Goal: Task Accomplishment & Management: Use online tool/utility

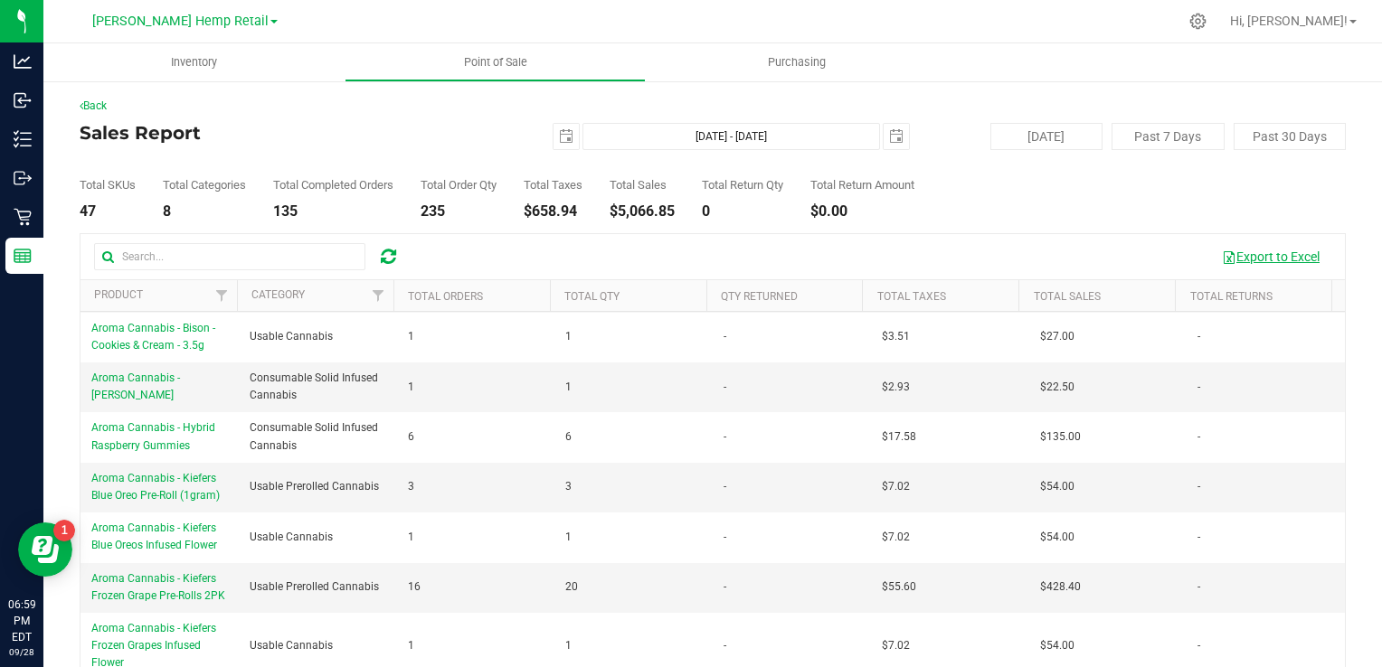
scroll to position [209, 0]
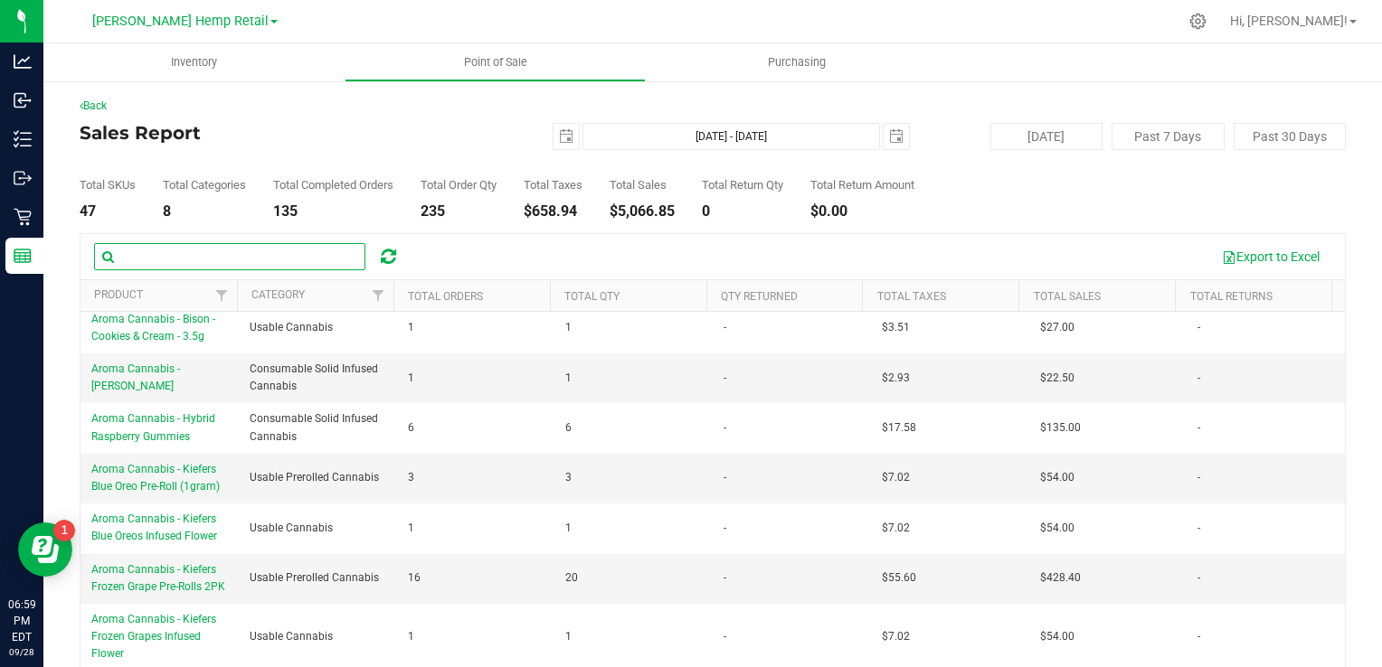
click at [231, 267] on input "text" at bounding box center [229, 256] width 271 height 27
type input "l"
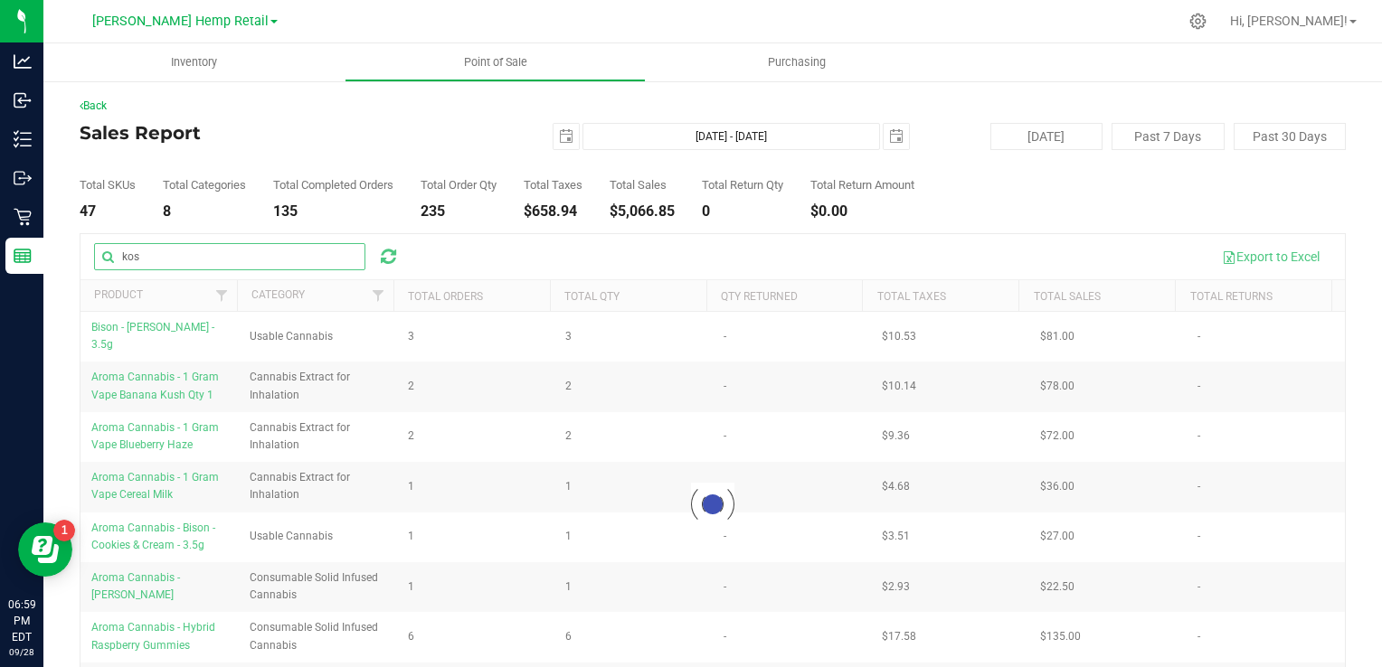
type input "kosher"
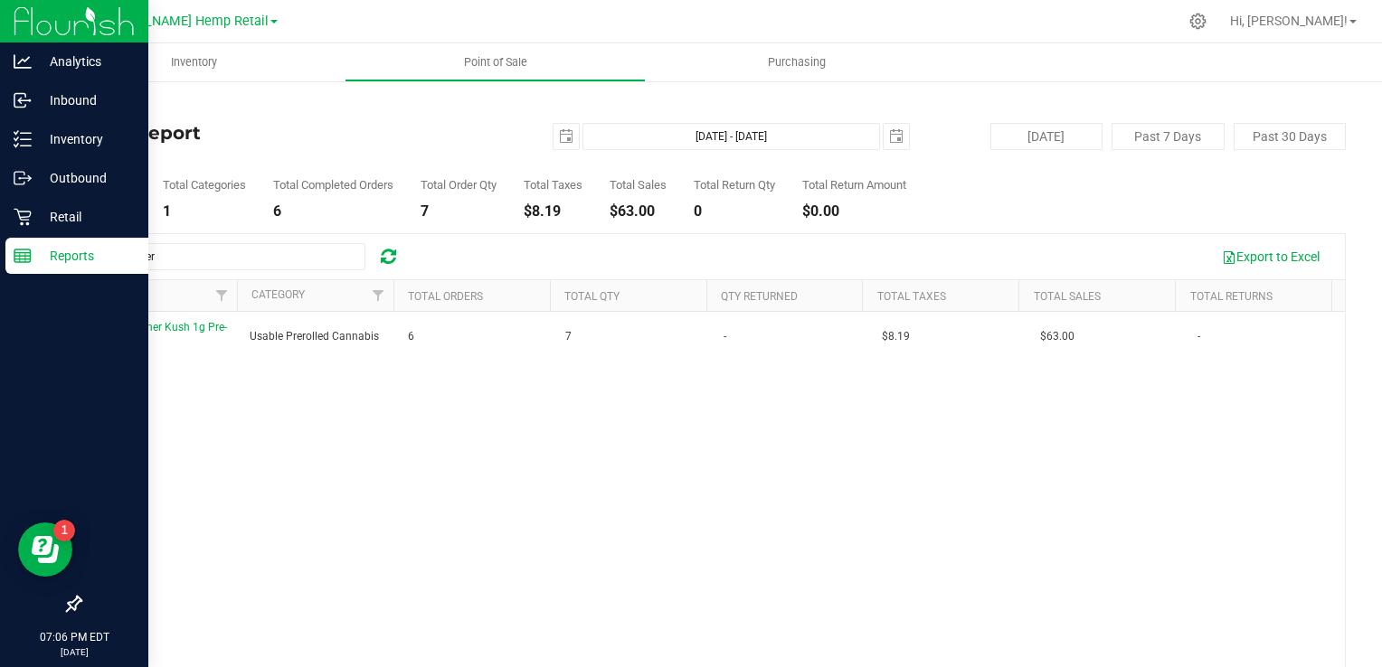
click at [51, 254] on p "Reports" at bounding box center [86, 256] width 109 height 22
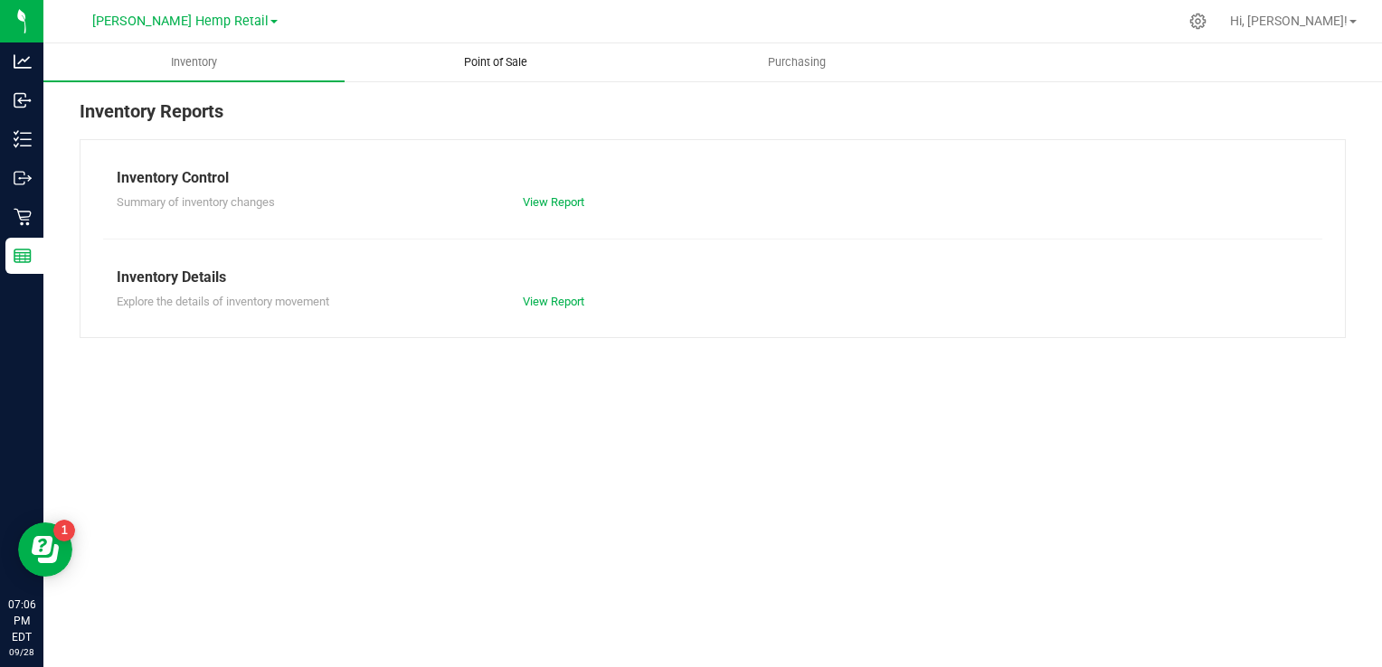
click at [481, 60] on span "Point of Sale" at bounding box center [496, 62] width 112 height 16
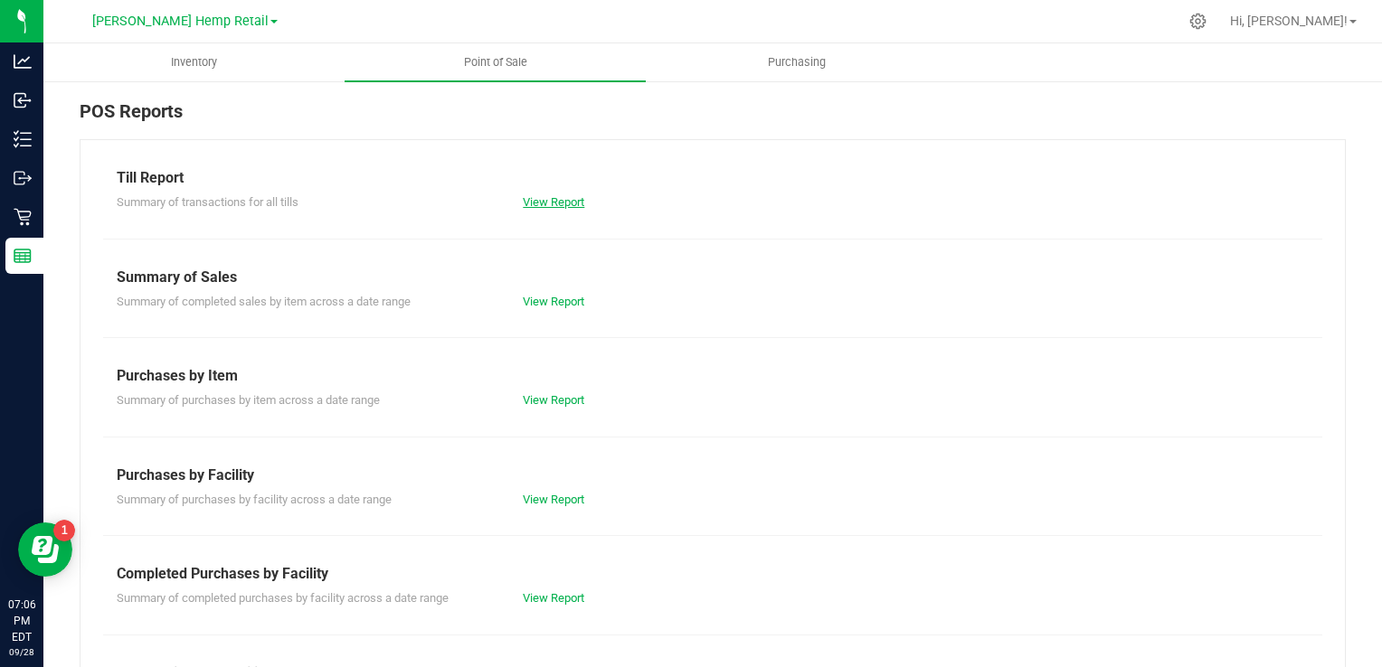
click at [532, 201] on link "View Report" at bounding box center [554, 202] width 62 height 14
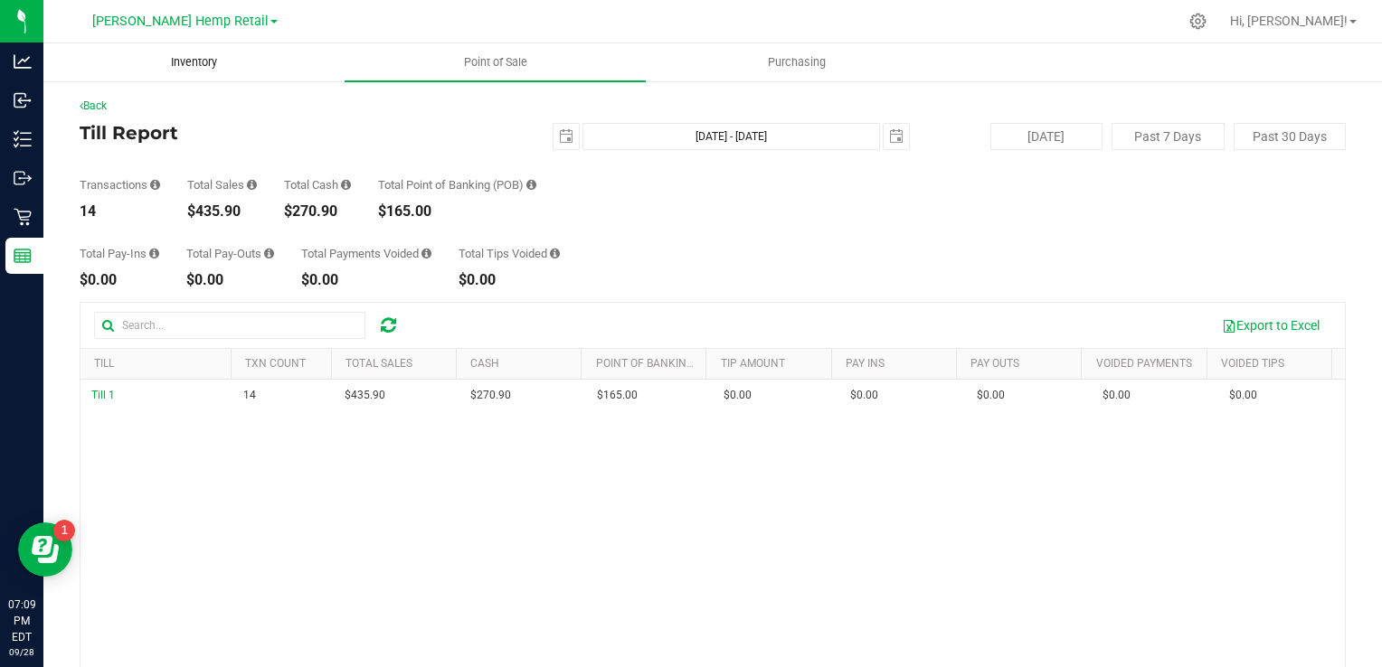
click at [204, 56] on span "Inventory" at bounding box center [194, 62] width 95 height 16
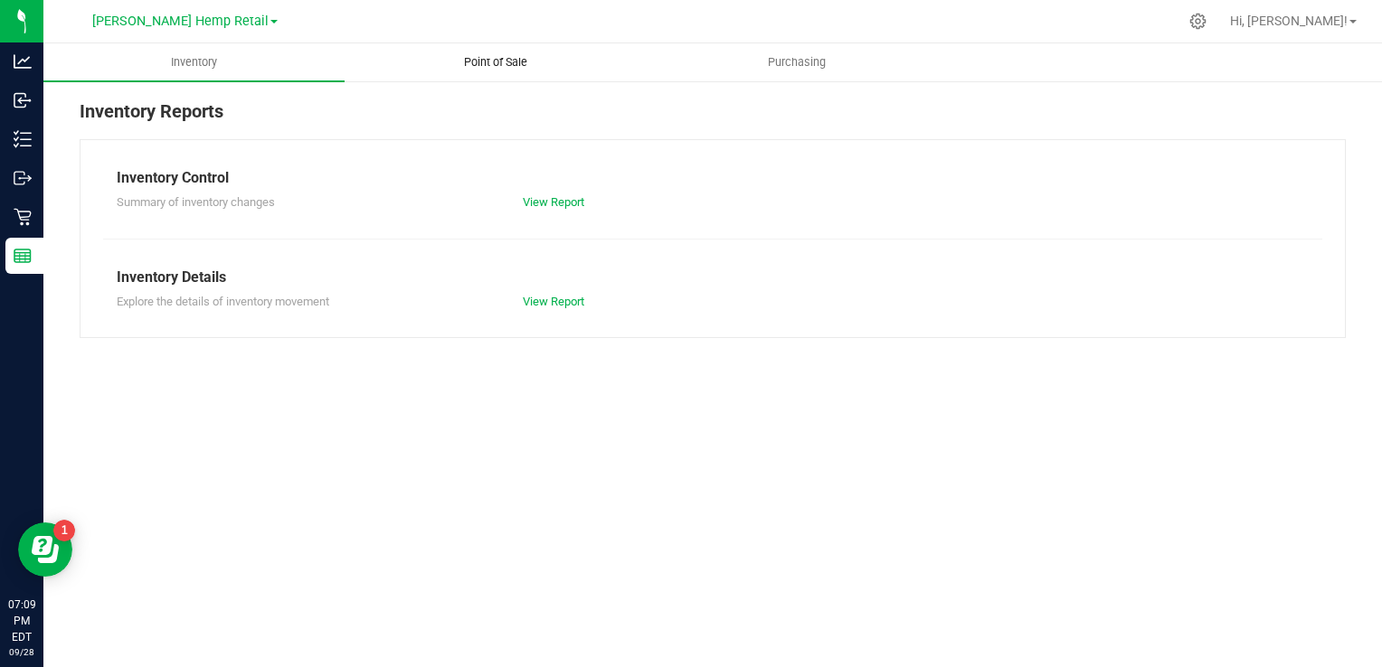
click at [421, 69] on uib-tab-heading "Point of Sale" at bounding box center [494, 62] width 299 height 36
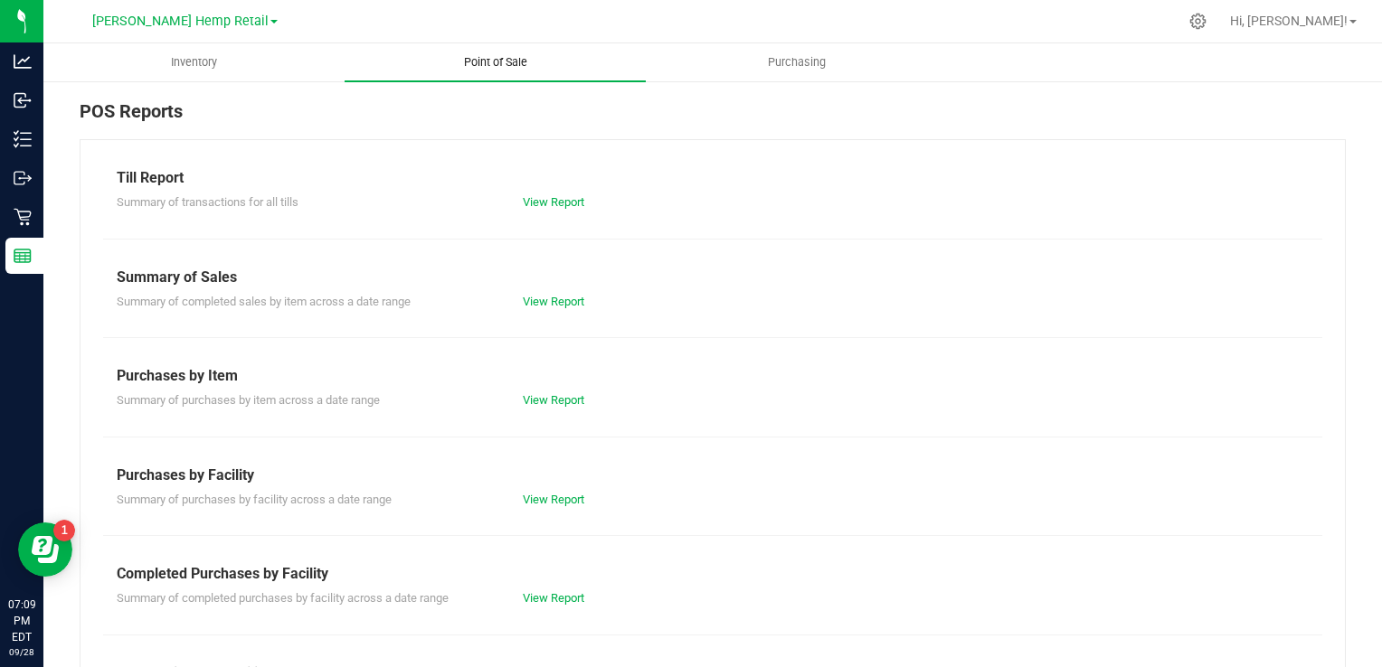
click at [499, 70] on span "Point of Sale" at bounding box center [496, 62] width 112 height 16
click at [559, 298] on link "View Report" at bounding box center [554, 302] width 62 height 14
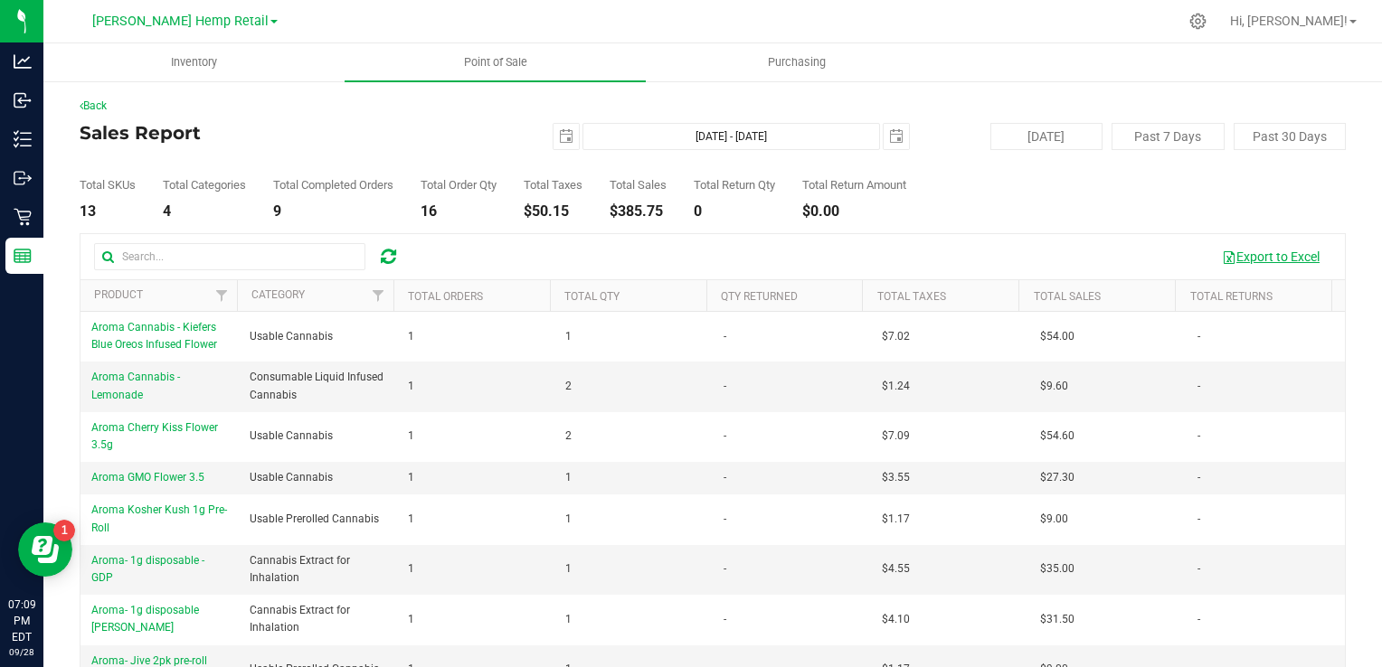
click at [1256, 259] on button "Export to Excel" at bounding box center [1270, 256] width 121 height 31
click at [559, 134] on span "select" at bounding box center [566, 136] width 14 height 14
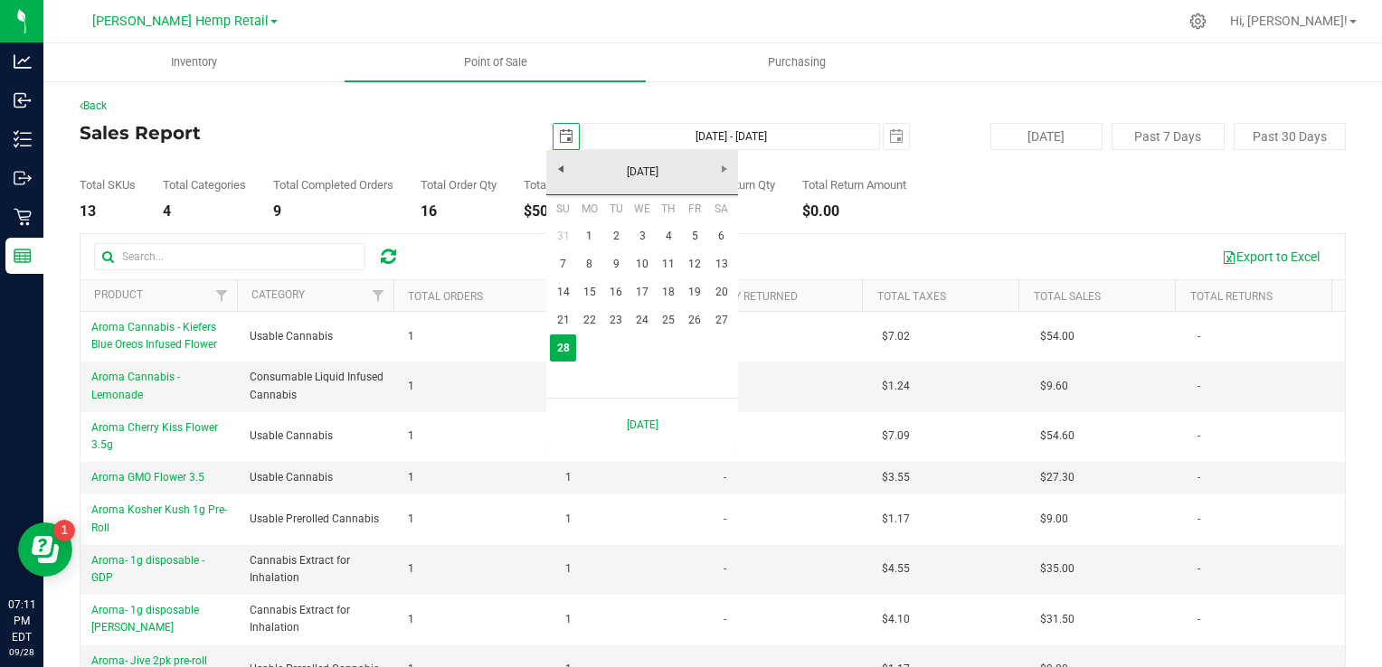
scroll to position [0, 44]
click at [586, 315] on link "22" at bounding box center [589, 321] width 26 height 28
type input "[DATE]"
type input "[DATE] - [DATE]"
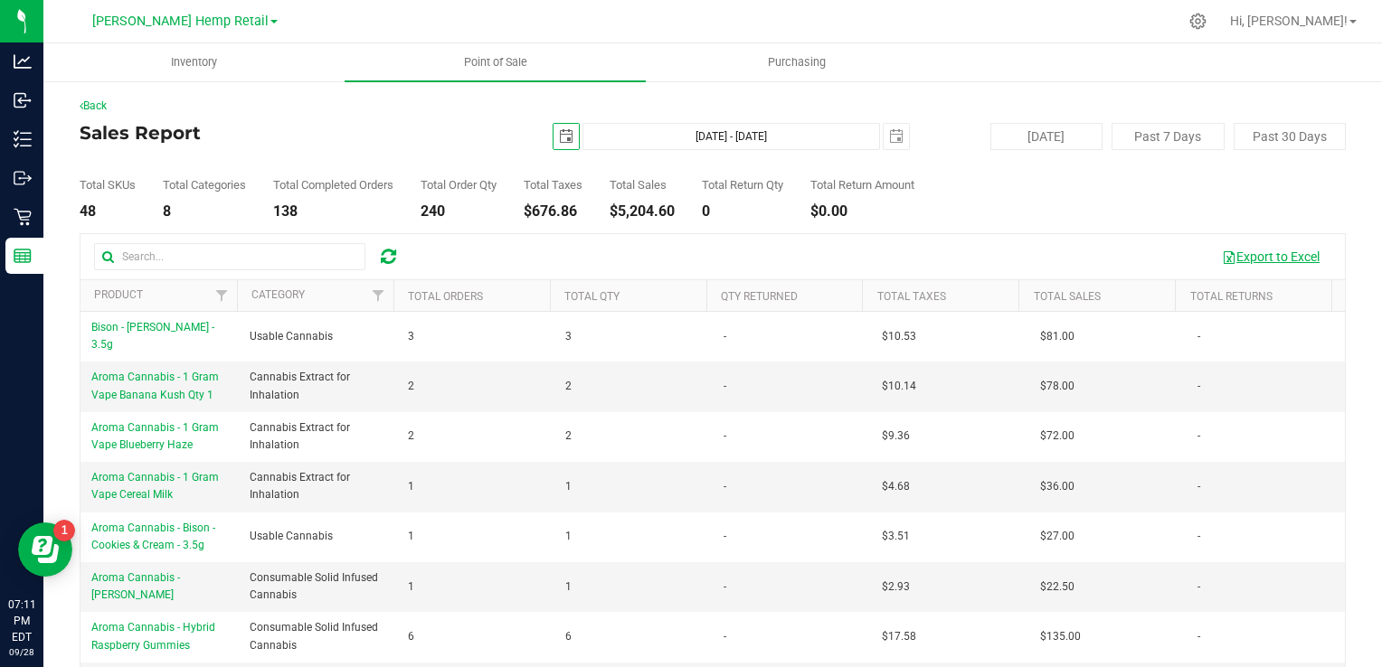
click at [1282, 248] on button "Export to Excel" at bounding box center [1270, 256] width 121 height 31
